Goal: Transaction & Acquisition: Obtain resource

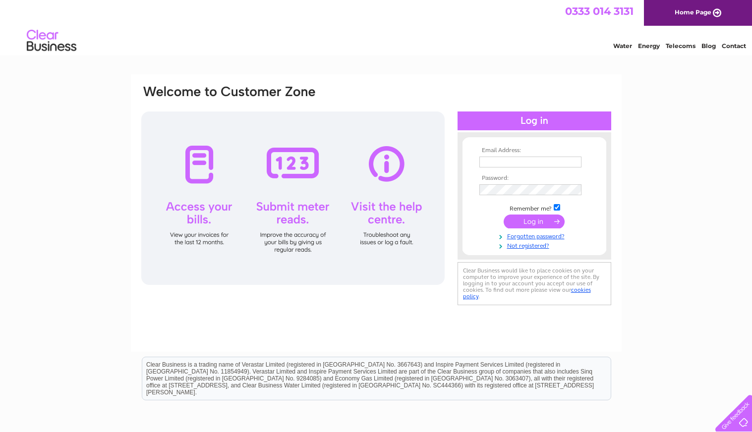
type input "margaret@standardrealestateltd.com"
click at [524, 222] on input "submit" at bounding box center [534, 222] width 61 height 14
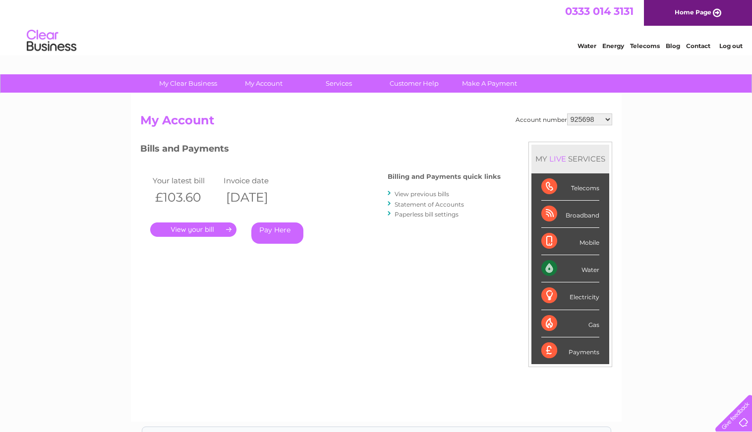
click at [588, 122] on select "925698 934462 934831 938572 941363 942374 952730 966731 966770 967205 971927 97…" at bounding box center [589, 120] width 45 height 12
select select "971927"
click at [567, 114] on select "925698 934462 934831 938572 941363 942374 952730 966731 966770 967205 971927 97…" at bounding box center [589, 120] width 45 height 12
click at [176, 227] on link "." at bounding box center [193, 230] width 86 height 14
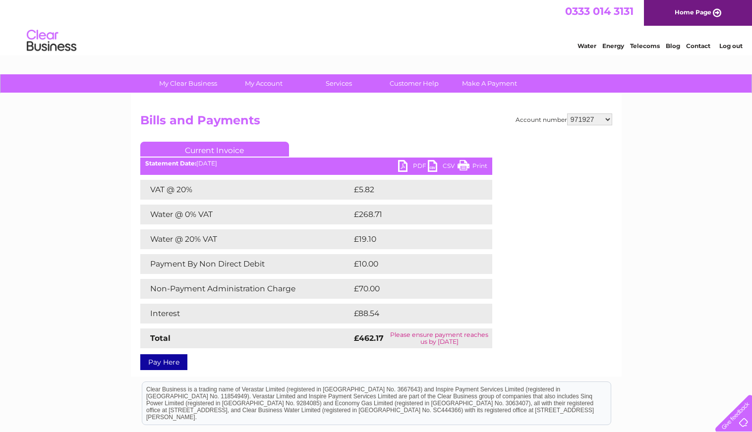
click at [409, 162] on link "PDF" at bounding box center [413, 167] width 30 height 14
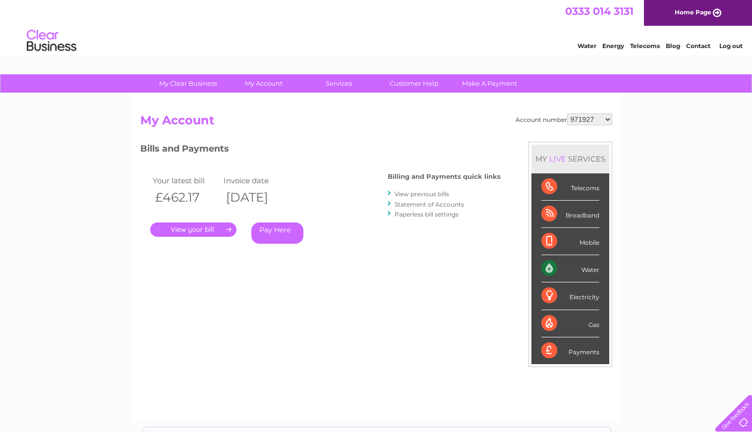
click at [426, 204] on link "Statement of Accounts" at bounding box center [429, 204] width 69 height 7
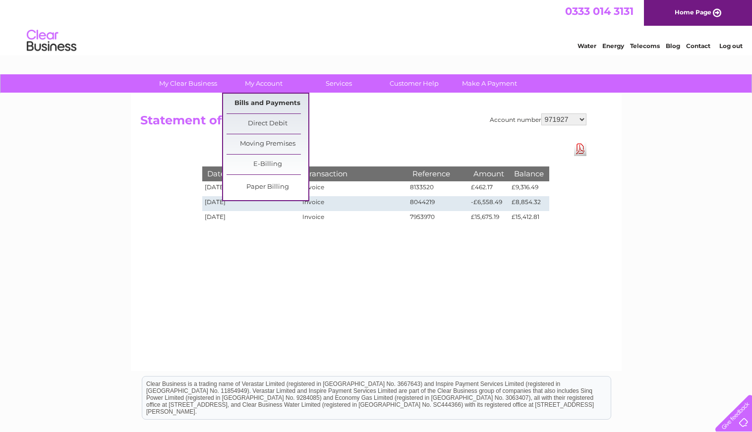
click at [262, 102] on link "Bills and Payments" at bounding box center [268, 104] width 82 height 20
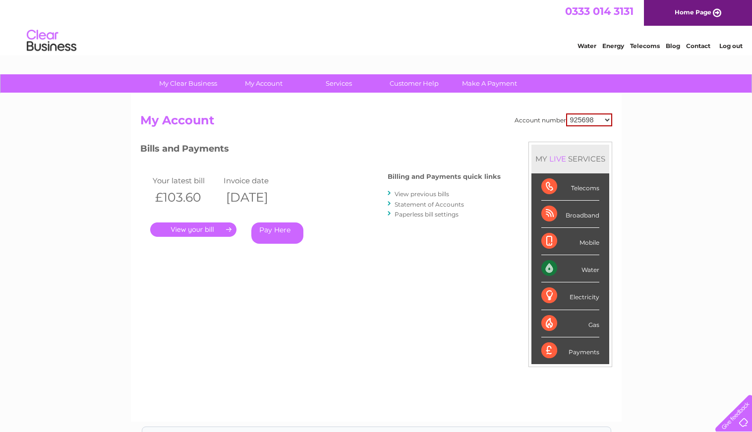
click at [584, 121] on select "925698 934462 934831 938572 941363 942374 952730 966731 966770 967205 971927 97…" at bounding box center [589, 120] width 46 height 13
select select "971927"
click at [566, 114] on select "925698 934462 934831 938572 941363 942374 952730 966731 966770 967205 971927 97…" at bounding box center [589, 120] width 46 height 13
click at [412, 195] on link "View previous bills" at bounding box center [422, 193] width 55 height 7
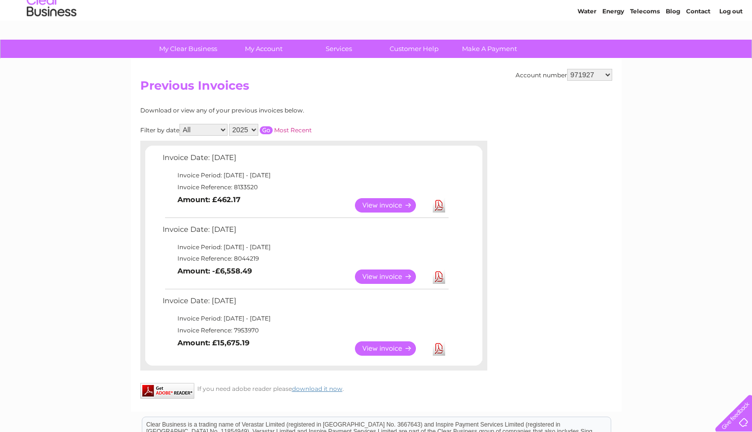
scroll to position [99, 0]
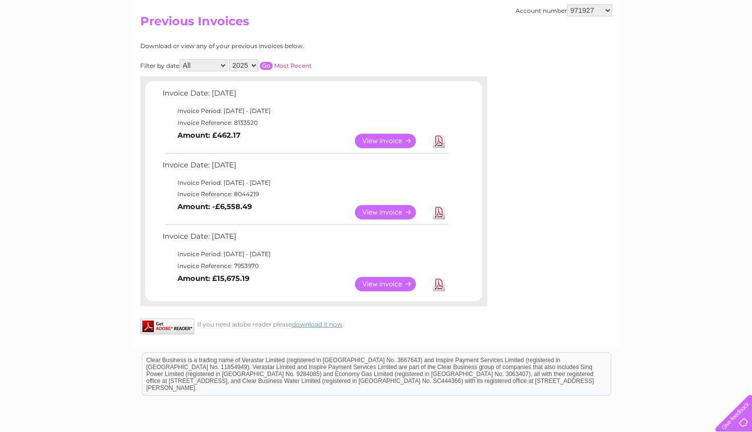
click at [436, 283] on link "Download" at bounding box center [439, 284] width 12 height 14
click at [437, 211] on link "Download" at bounding box center [439, 212] width 12 height 14
click at [439, 138] on link "Download" at bounding box center [439, 141] width 12 height 14
click at [585, 11] on select "925698 934462 934831 938572 941363 942374 952730 966731 966770 967205 971927 97…" at bounding box center [589, 10] width 45 height 12
click at [466, 47] on div "Download or view any of your previous invoices below. Filter by date All August…" at bounding box center [313, 190] width 347 height 295
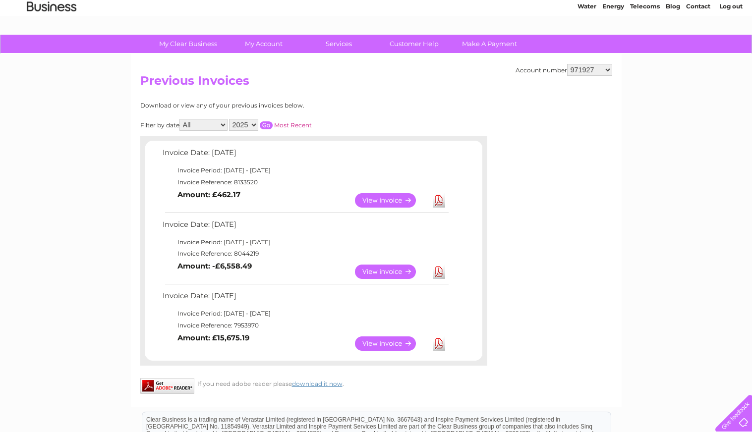
scroll to position [0, 0]
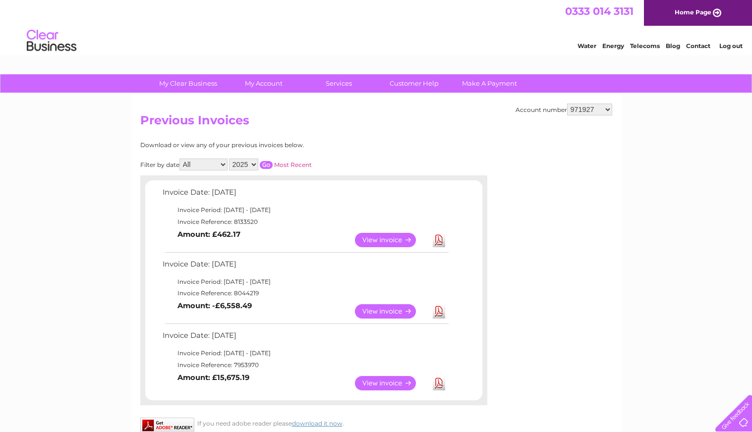
click at [738, 46] on link "Log out" at bounding box center [731, 45] width 23 height 7
